Goal: Transaction & Acquisition: Purchase product/service

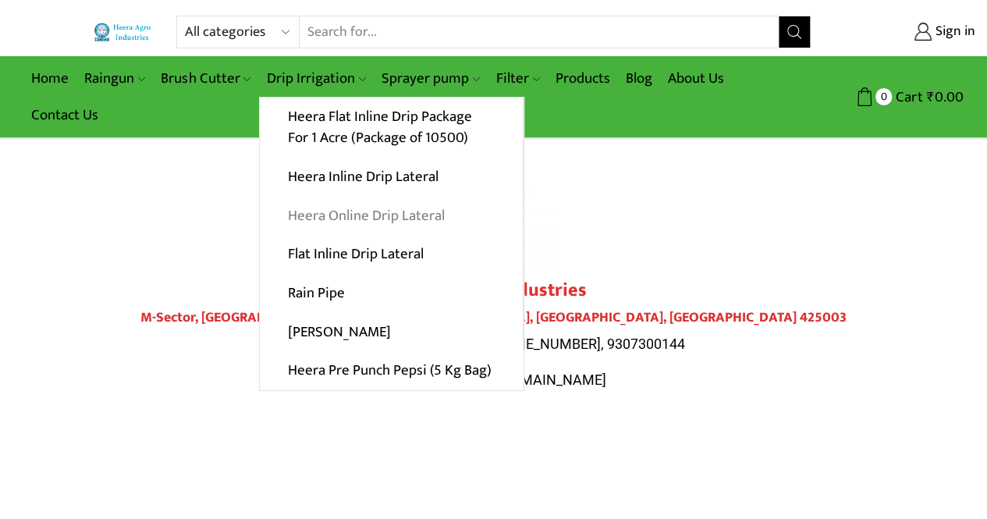
click at [382, 220] on link "Heera Online Drip Lateral" at bounding box center [391, 215] width 263 height 39
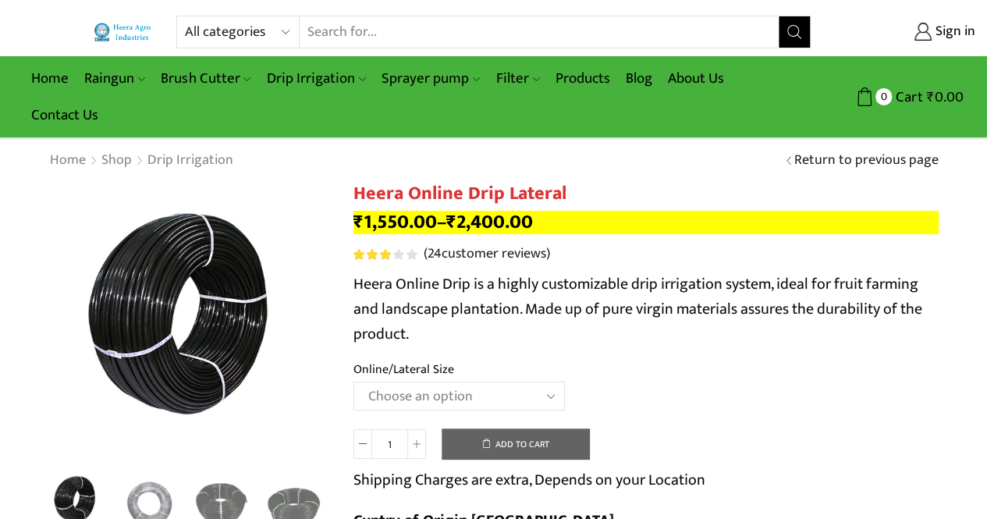
click at [549, 402] on select "Choose an option Heera Online 16MM Heera Online GOLD 16MM Heera Online 12MM Hee…" at bounding box center [459, 396] width 211 height 29
click at [354, 382] on select "Choose an option Heera Online 16MM Heera Online GOLD 16MM Heera Online 12MM Hee…" at bounding box center [459, 396] width 211 height 29
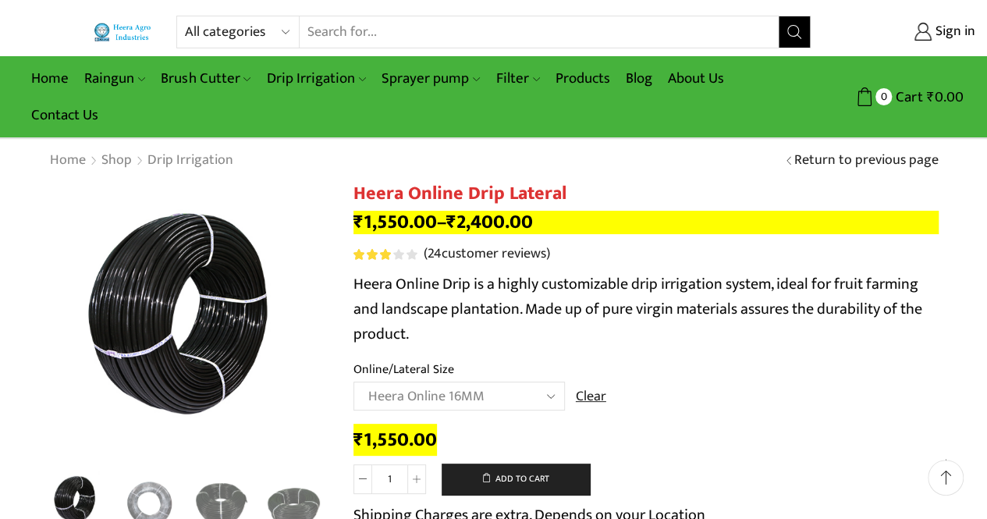
scroll to position [78, 0]
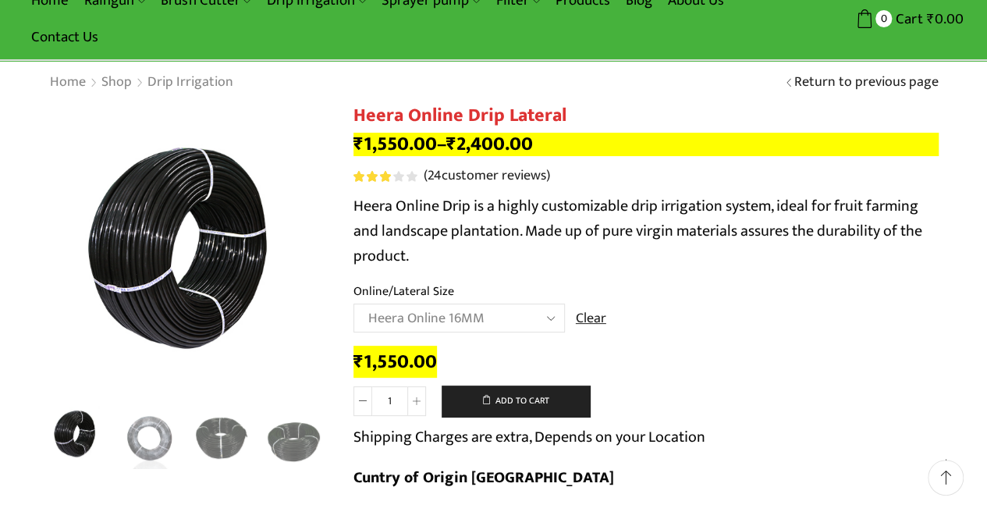
click at [552, 318] on select "Choose an option Heera Online 16MM Heera Online GOLD 16MM Heera Online 12MM Hee…" at bounding box center [459, 318] width 211 height 29
click at [354, 304] on select "Choose an option Heera Online 16MM Heera Online GOLD 16MM Heera Online 12MM Hee…" at bounding box center [459, 318] width 211 height 29
select select "Heera Online GOLD 16MM"
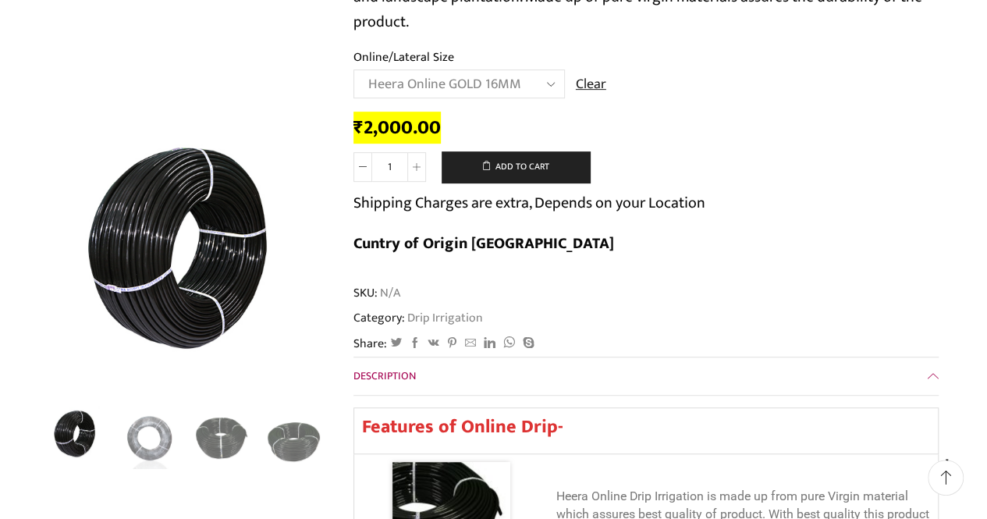
scroll to position [0, 0]
